Goal: Task Accomplishment & Management: Manage account settings

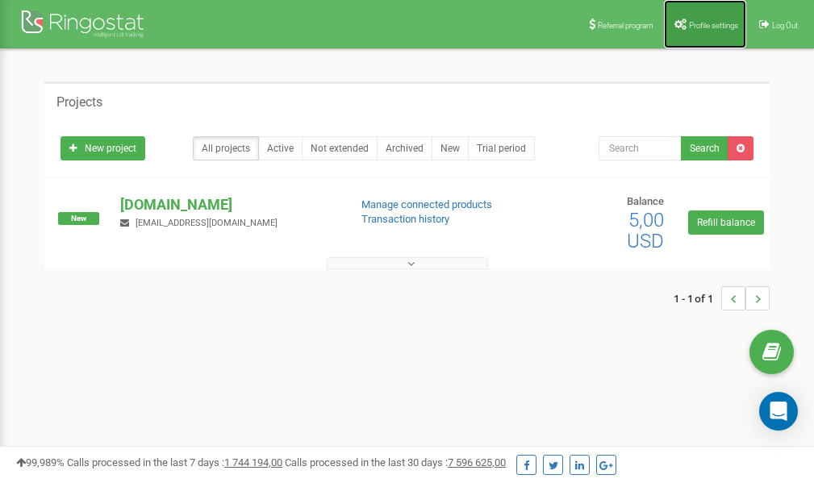
click at [708, 16] on link "Profile settings" at bounding box center [705, 24] width 82 height 48
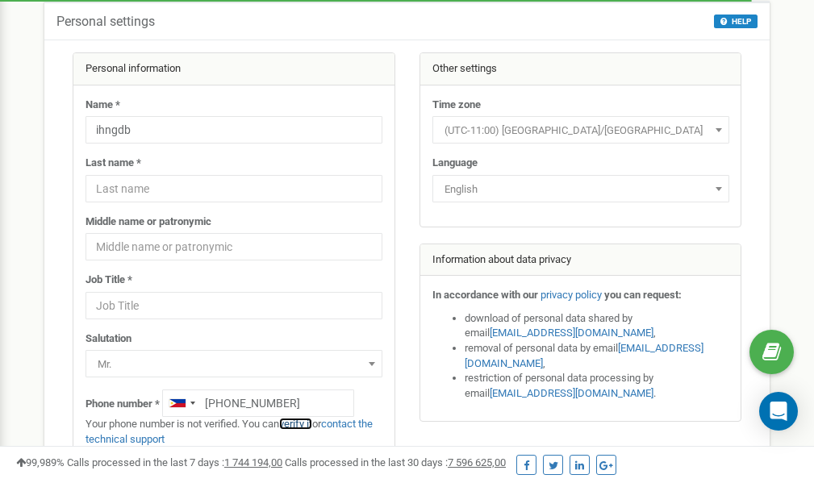
click at [309, 423] on link "verify it" at bounding box center [295, 424] width 33 height 12
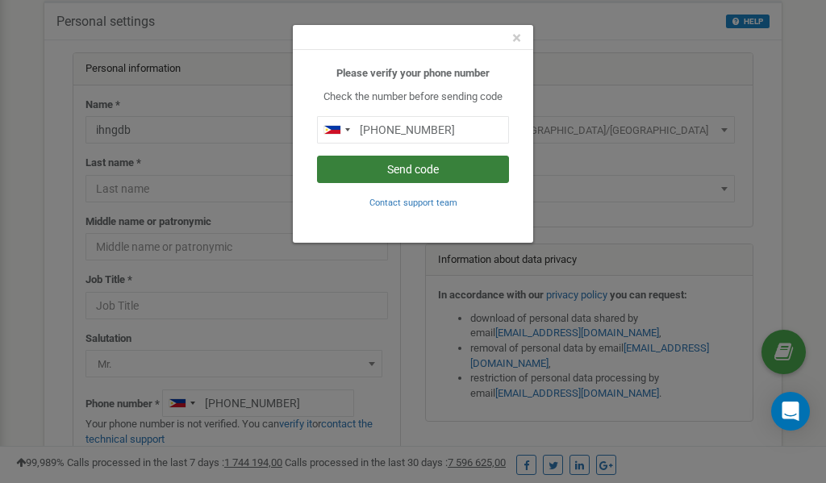
click at [394, 173] on button "Send code" at bounding box center [413, 169] width 192 height 27
